Goal: Task Accomplishment & Management: Complete application form

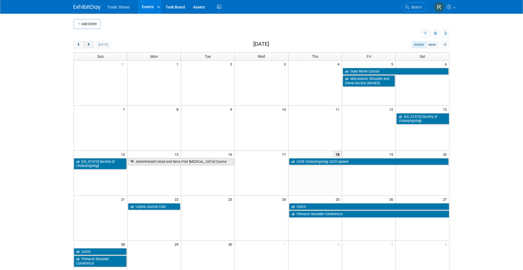
click at [93, 45] on button "next" at bounding box center [88, 44] width 10 height 7
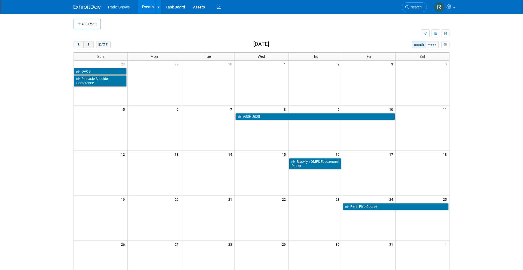
click at [91, 45] on button "next" at bounding box center [88, 44] width 10 height 7
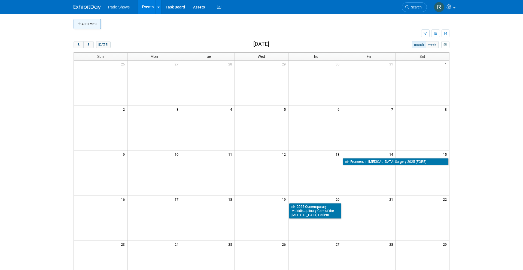
click at [91, 28] on button "Add Event" at bounding box center [87, 24] width 27 height 10
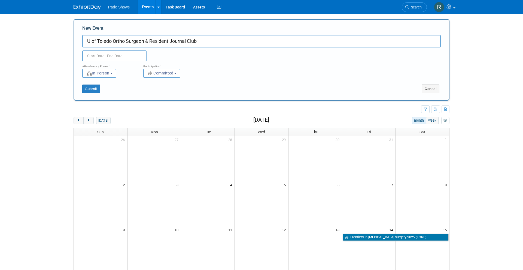
type input "U of Toledo Ortho Surgeon & Resident Journal Club"
click at [120, 60] on input "text" at bounding box center [114, 55] width 64 height 11
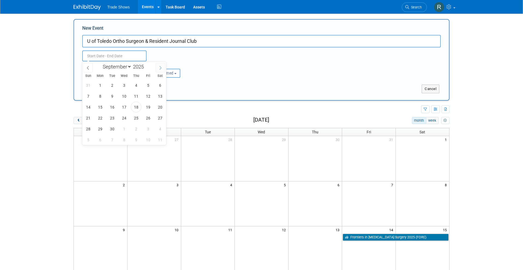
click at [158, 68] on span at bounding box center [161, 67] width 10 height 9
click at [89, 68] on icon at bounding box center [88, 68] width 4 height 4
select select "10"
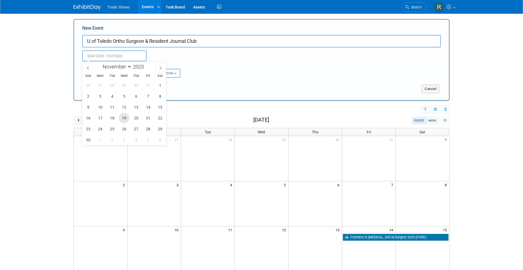
click at [127, 117] on span "19" at bounding box center [124, 118] width 11 height 11
type input "[DATE] to [DATE]"
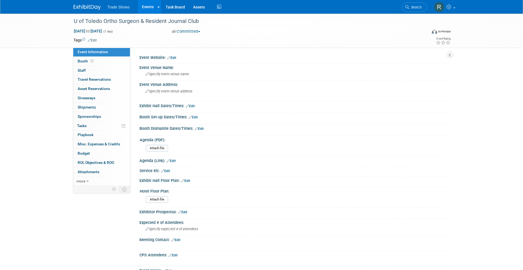
click at [382, 9] on div "Trade Shows Events Add Event Bulk Upload Events Shareable Event Boards Recently…" at bounding box center [262, 7] width 376 height 14
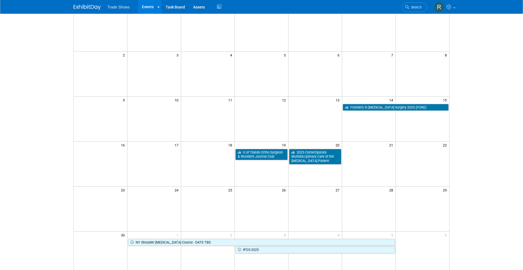
scroll to position [70, 0]
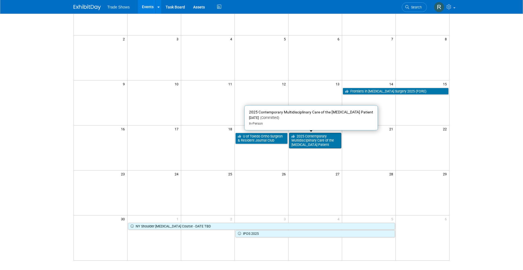
click at [313, 141] on link "2025 Contemporary Multidisciplinary Care of the [MEDICAL_DATA] Patient" at bounding box center [315, 141] width 52 height 16
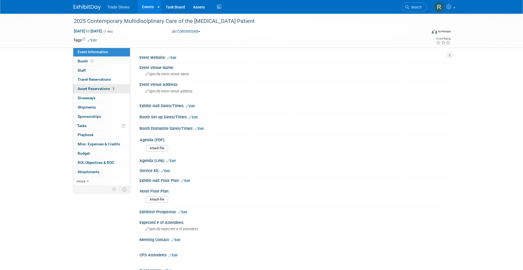
click at [96, 88] on span "Asset Reservations 3" at bounding box center [97, 88] width 38 height 4
